Goal: Complete application form

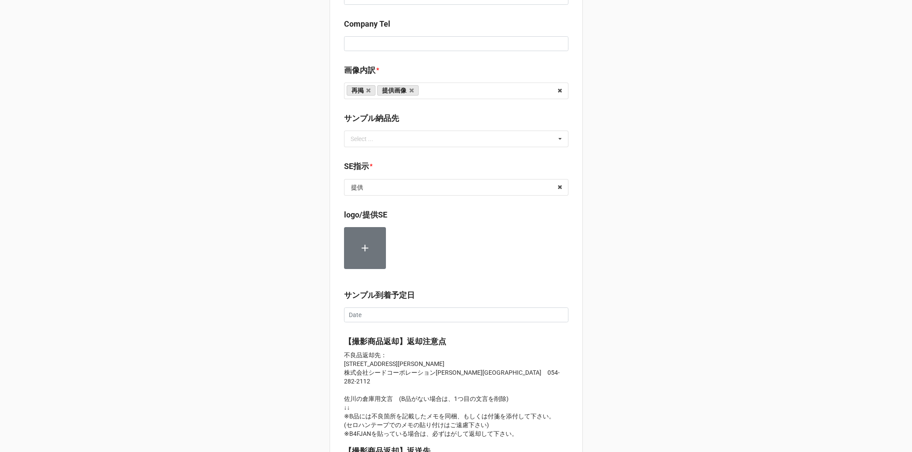
scroll to position [528, 0]
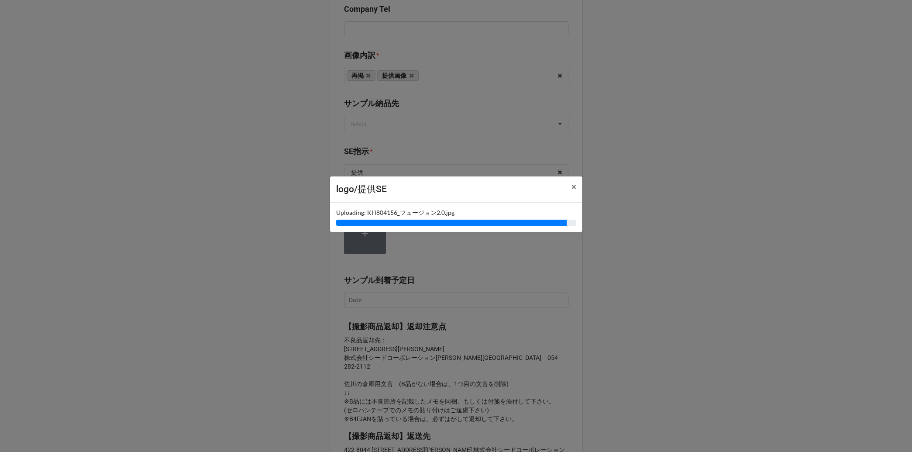
type textarea "x"
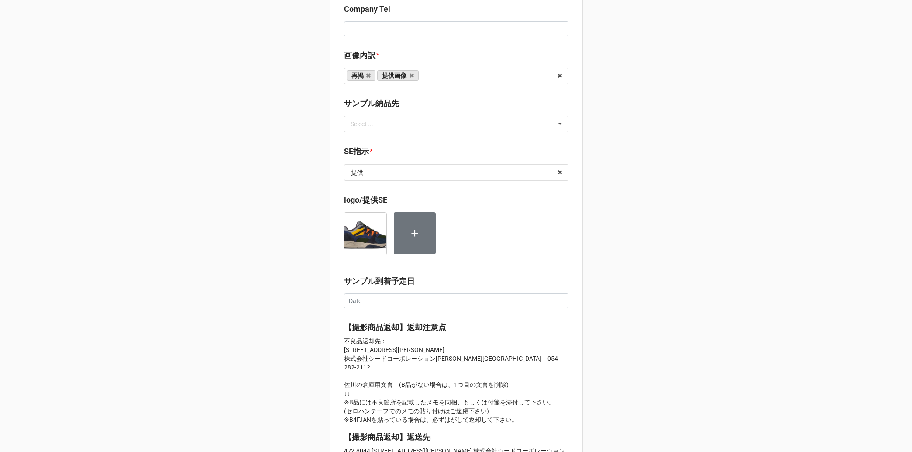
scroll to position [971, 0]
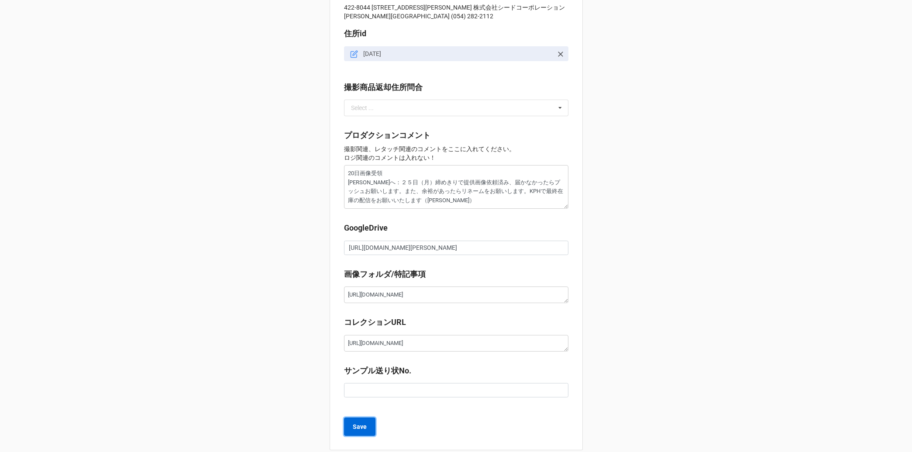
click at [358, 422] on b "Save" at bounding box center [360, 426] width 14 height 9
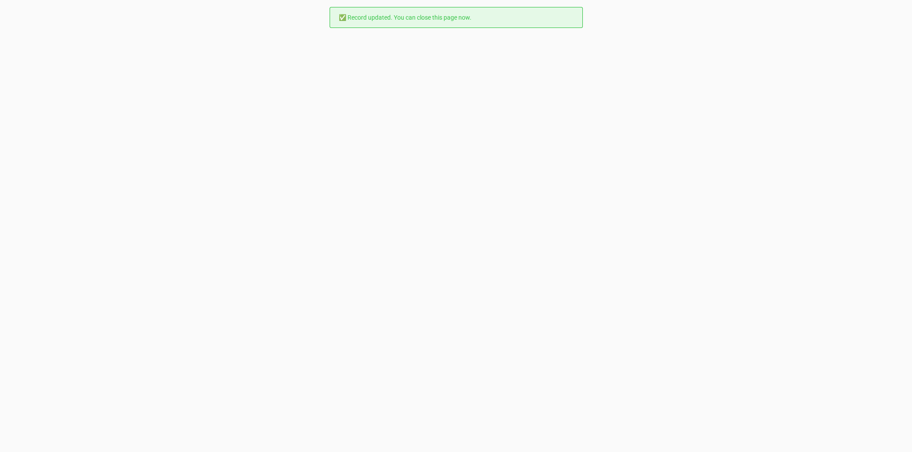
scroll to position [0, 0]
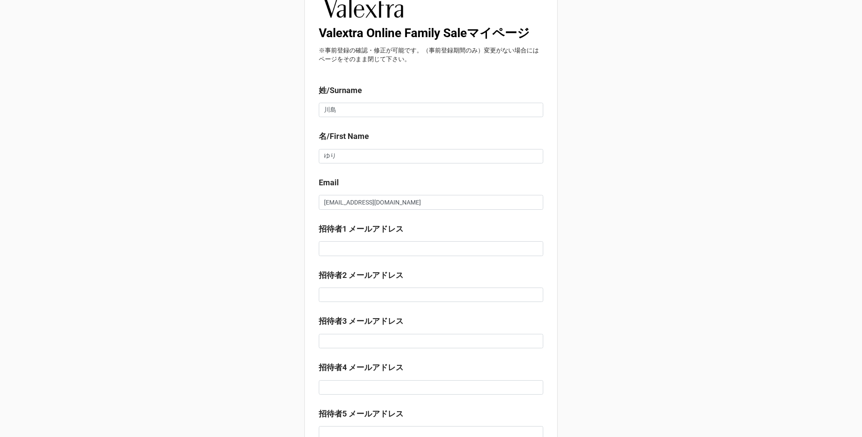
scroll to position [26, 0]
click at [355, 246] on input at bounding box center [431, 248] width 224 height 15
type input "[PERSON_NAME][EMAIL_ADDRESS][DOMAIN_NAME]"
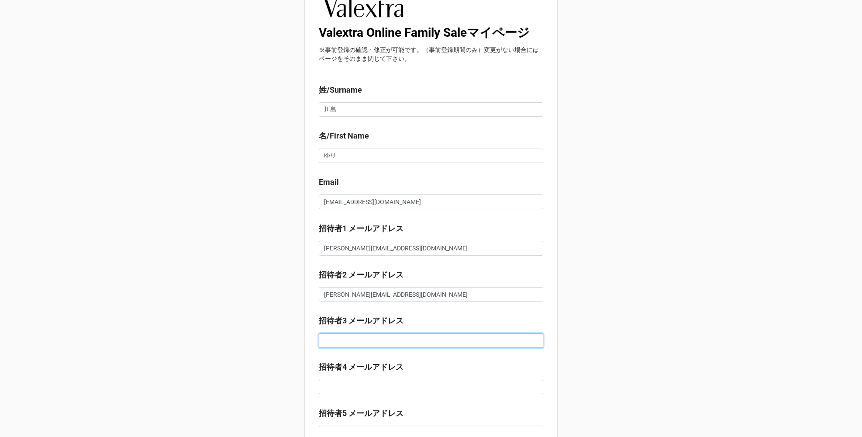
type input "[PERSON_NAME][EMAIL_ADDRESS][DOMAIN_NAME]"
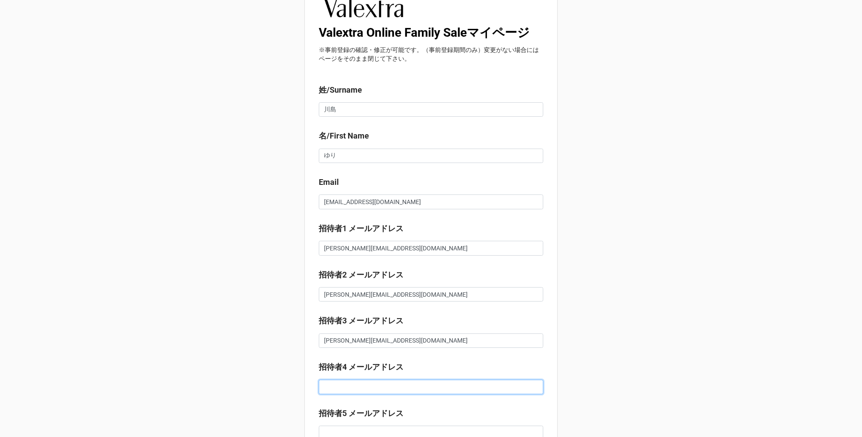
type input "[PERSON_NAME][EMAIL_ADDRESS][DOMAIN_NAME]"
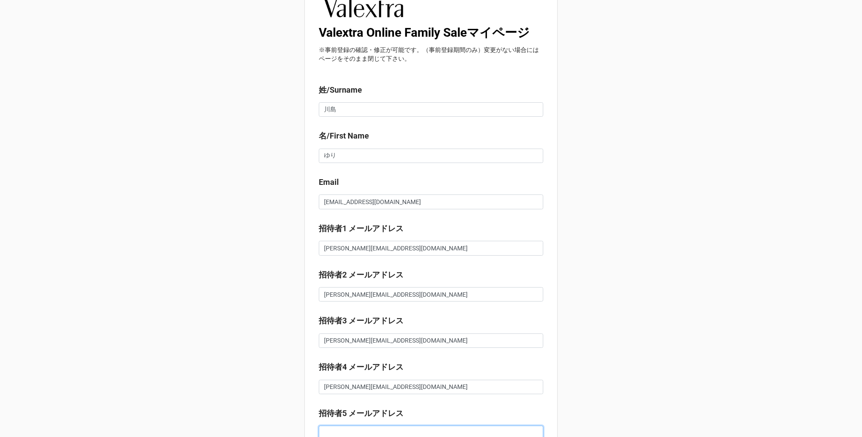
type input "[PERSON_NAME][EMAIL_ADDRESS][DOMAIN_NAME]"
click at [385, 296] on input "[PERSON_NAME][EMAIL_ADDRESS][DOMAIN_NAME]" at bounding box center [431, 294] width 224 height 15
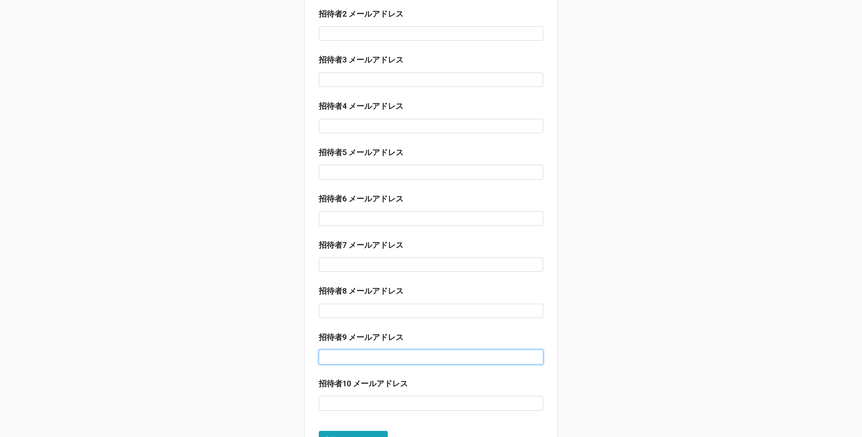
scroll to position [327, 0]
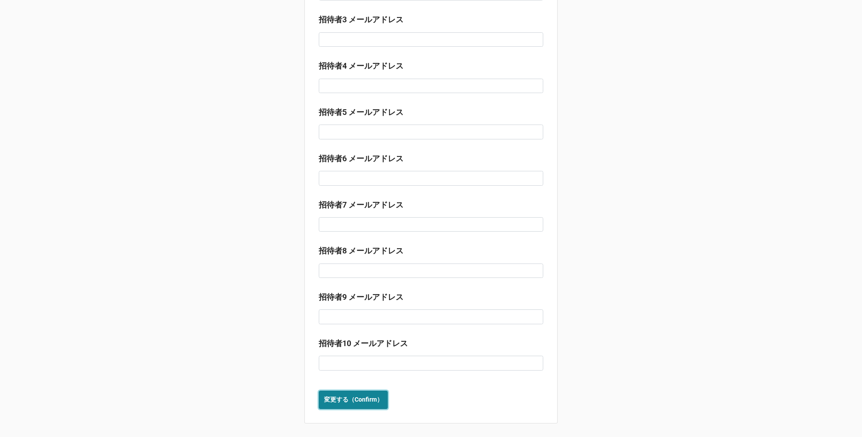
click at [348, 401] on b "変更する（Confirm）" at bounding box center [353, 399] width 59 height 9
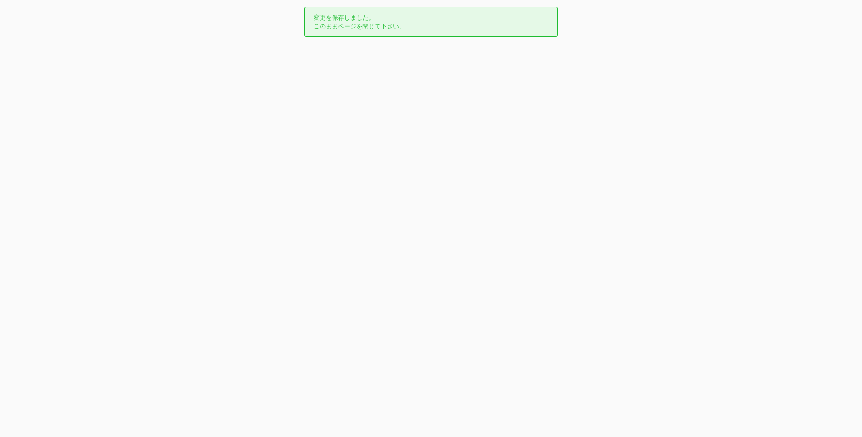
scroll to position [0, 0]
